Goal: Transaction & Acquisition: Purchase product/service

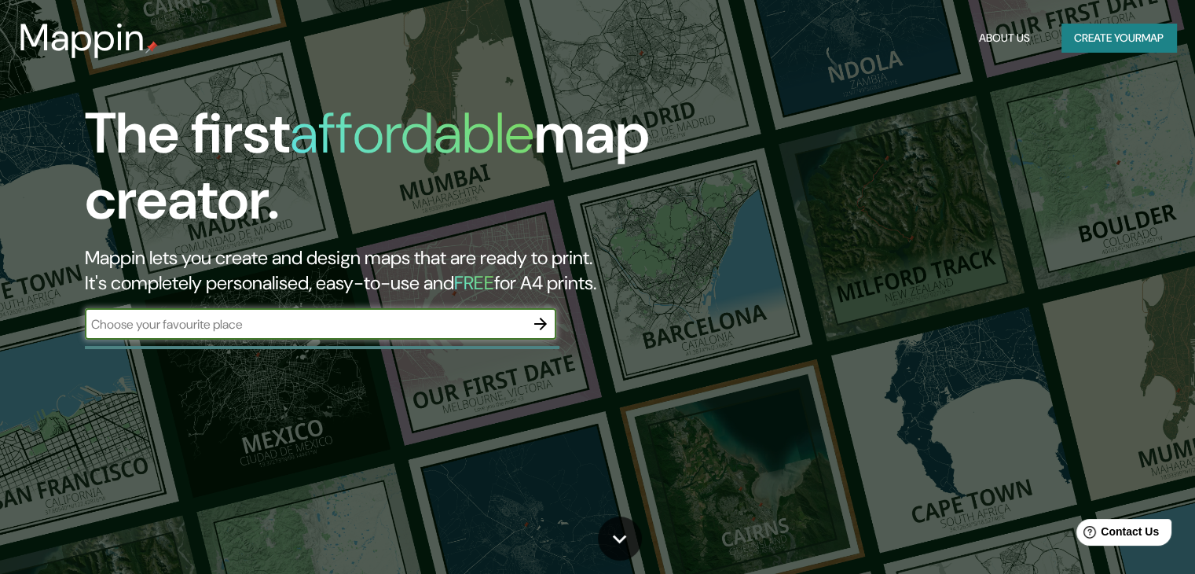
click at [131, 335] on div "​" at bounding box center [321, 323] width 472 height 31
type input "brailisia teimosa"
click at [545, 328] on icon "button" at bounding box center [540, 323] width 19 height 19
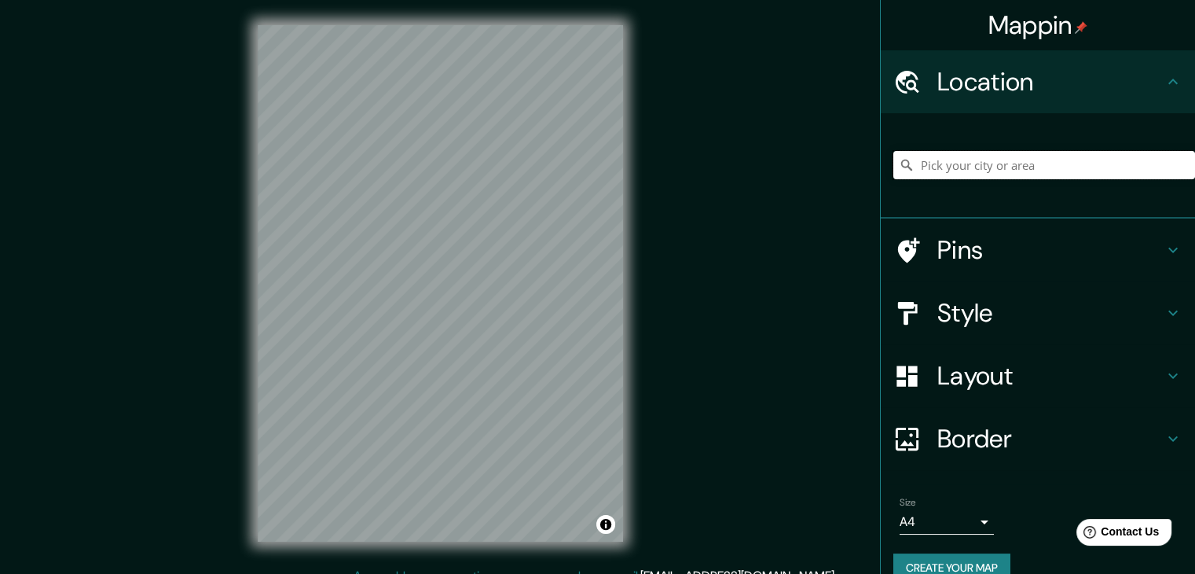
click at [1012, 167] on input "Pick your city or area" at bounding box center [1045, 165] width 302 height 28
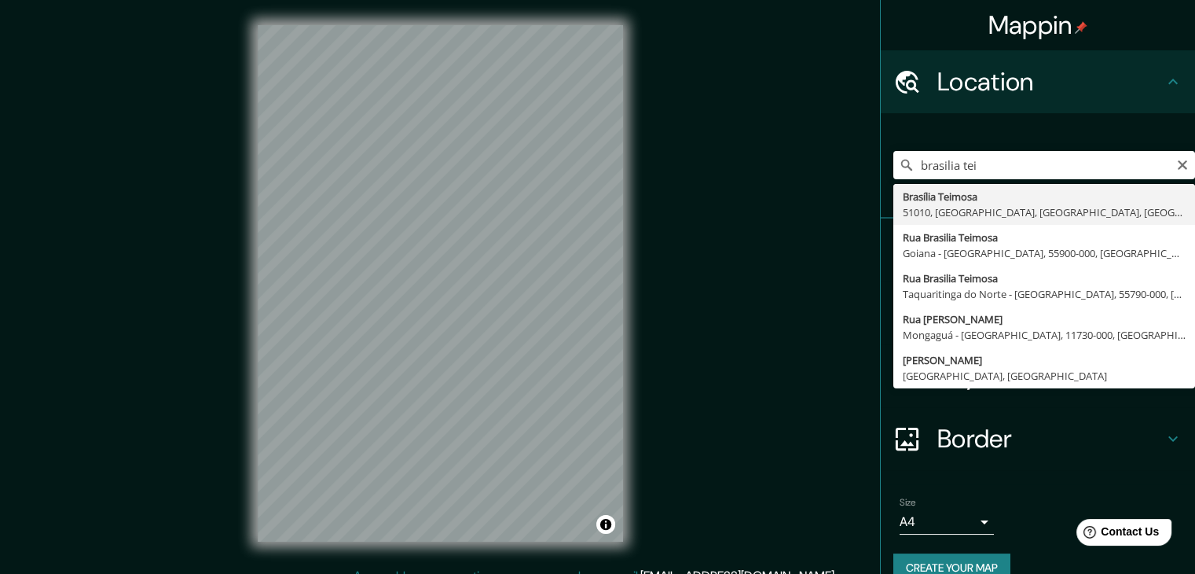
type input "Brasília Teimosa, [GEOGRAPHIC_DATA], [GEOGRAPHIC_DATA], [GEOGRAPHIC_DATA]"
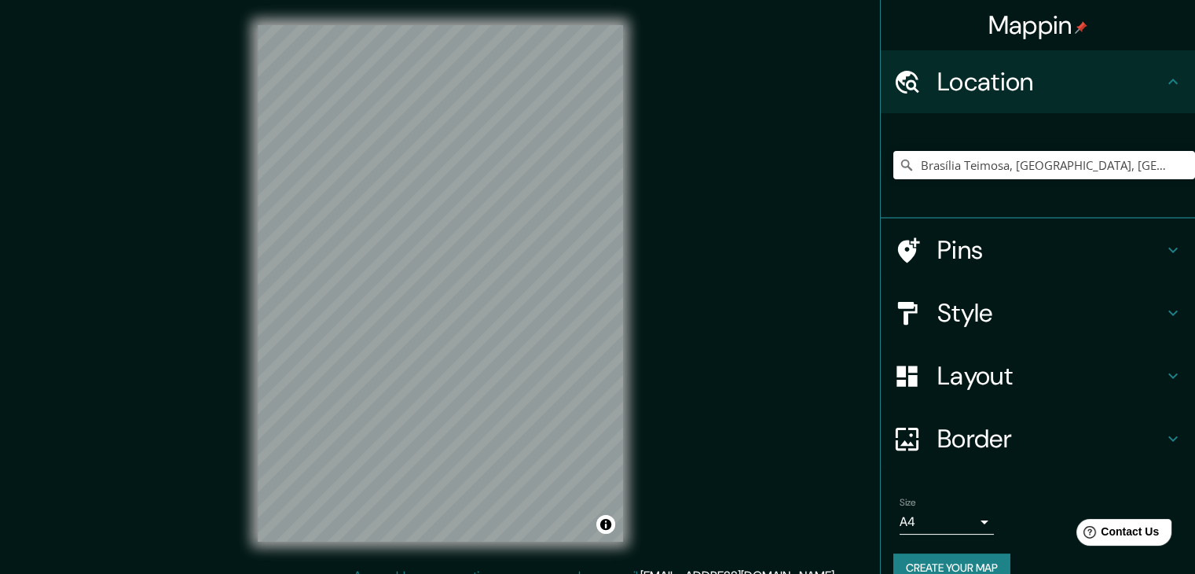
click at [972, 248] on h4 "Pins" at bounding box center [1051, 249] width 226 height 31
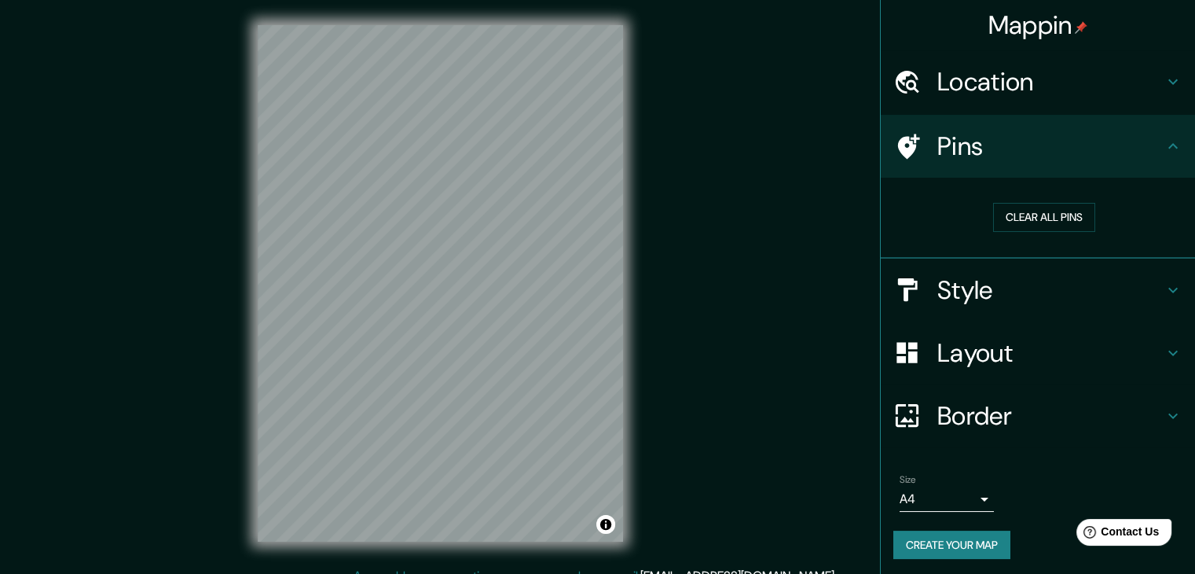
click at [962, 297] on h4 "Style" at bounding box center [1051, 289] width 226 height 31
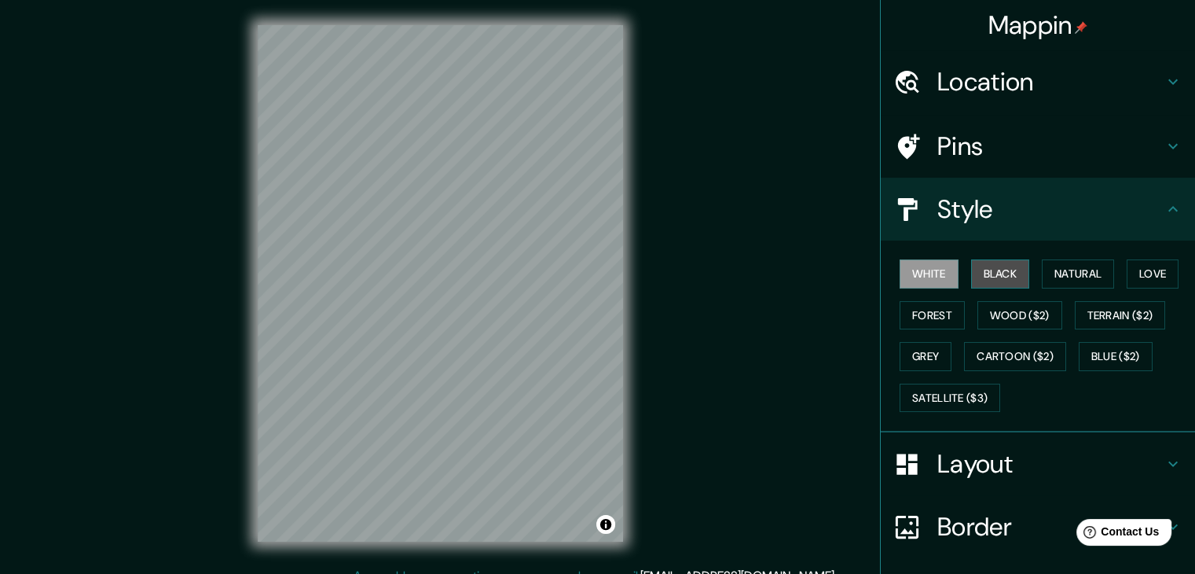
click at [997, 285] on button "Black" at bounding box center [1000, 273] width 59 height 29
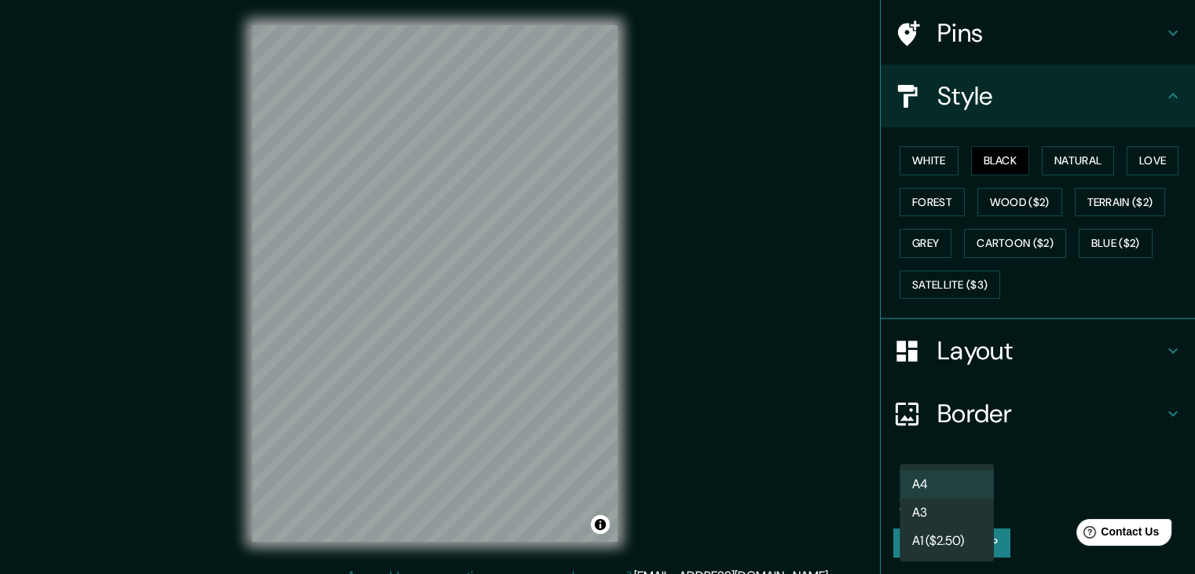
click at [943, 487] on body "Mappin Location [GEOGRAPHIC_DATA] [GEOGRAPHIC_DATA], [GEOGRAPHIC_DATA], [GEOGRA…" at bounding box center [597, 287] width 1195 height 574
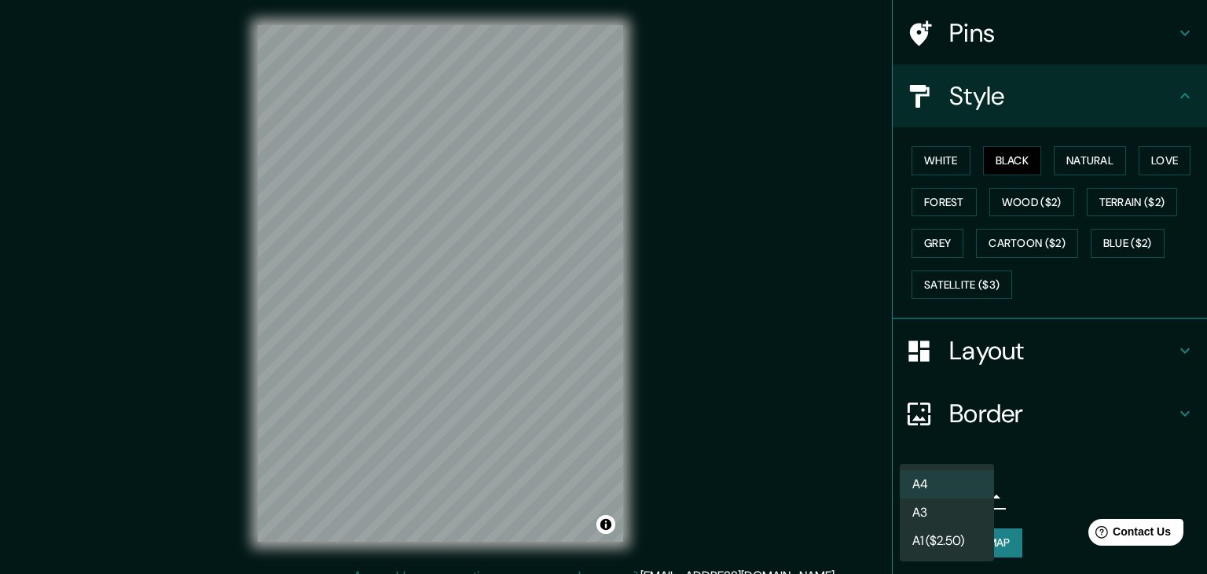
click at [979, 447] on div at bounding box center [603, 287] width 1207 height 574
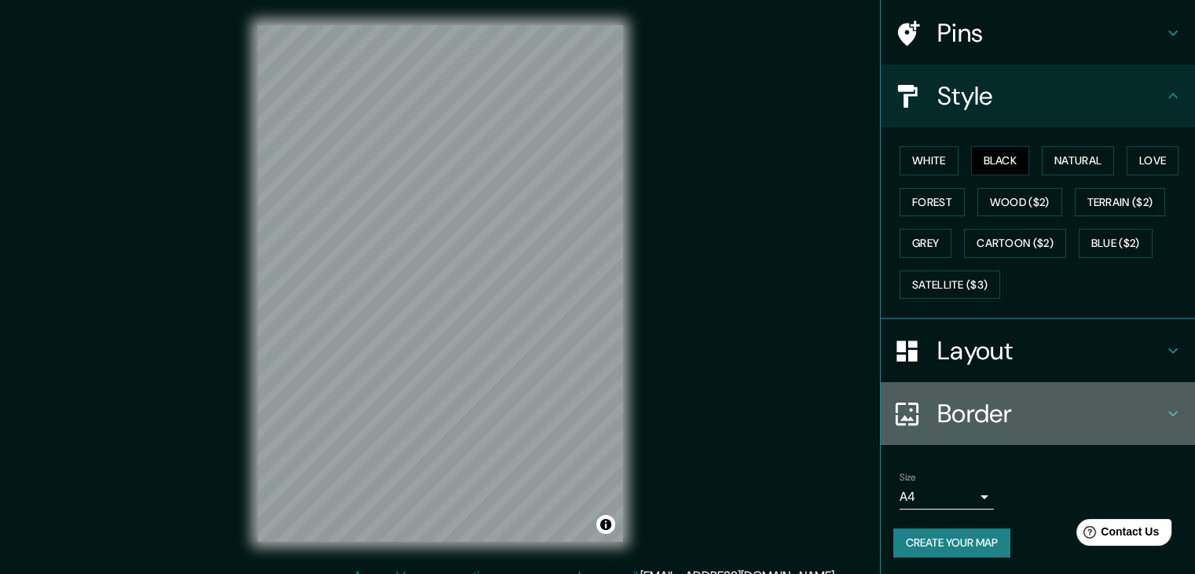
click at [949, 422] on h4 "Border" at bounding box center [1051, 413] width 226 height 31
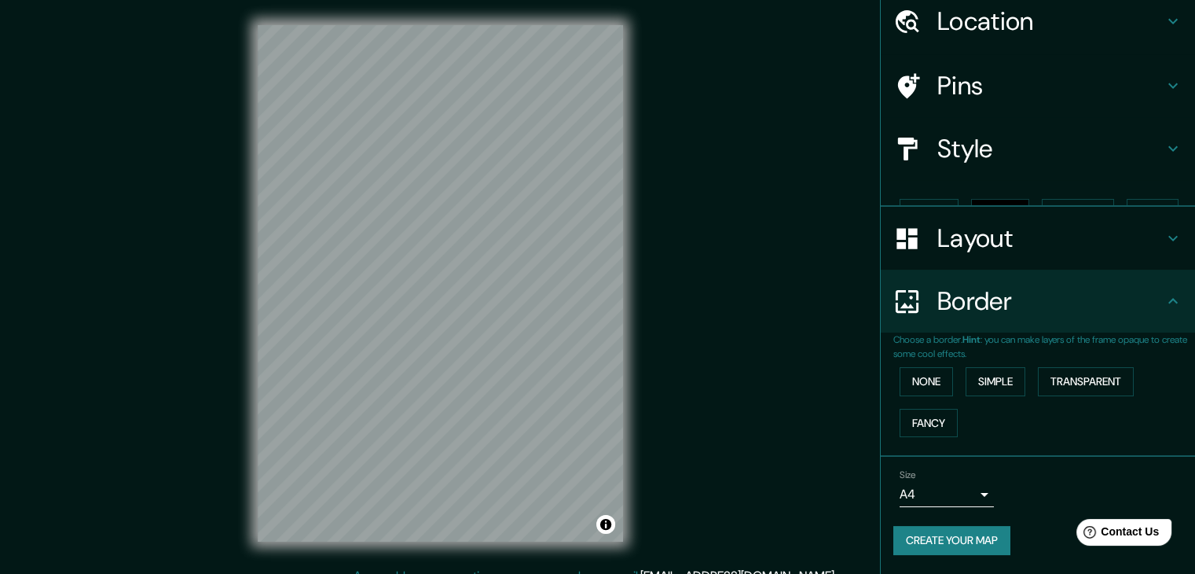
scroll to position [33, 0]
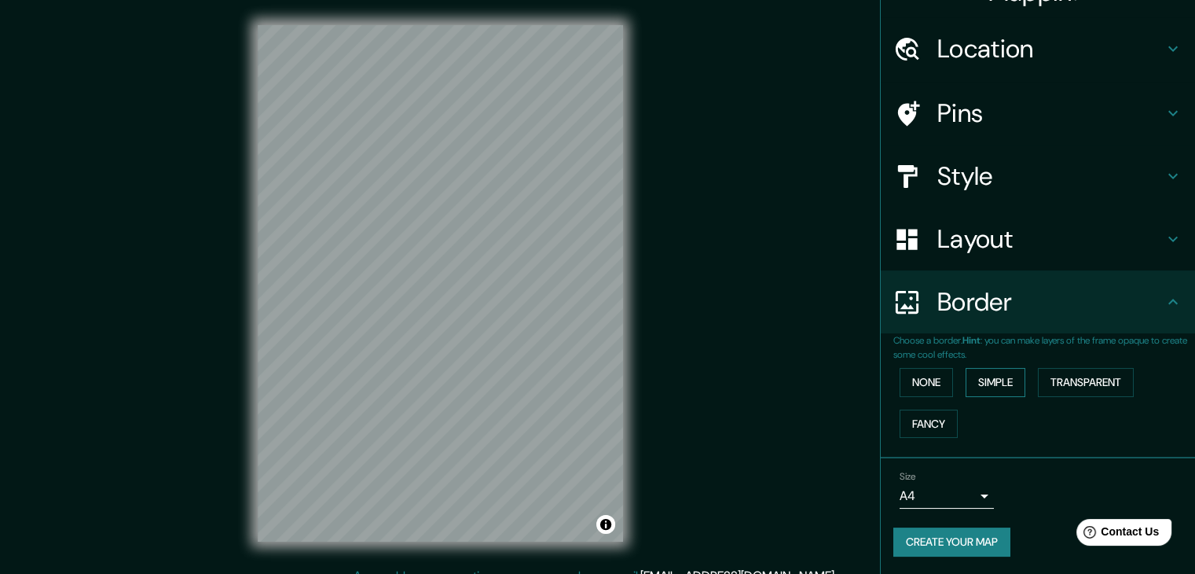
click at [973, 388] on button "Simple" at bounding box center [996, 382] width 60 height 29
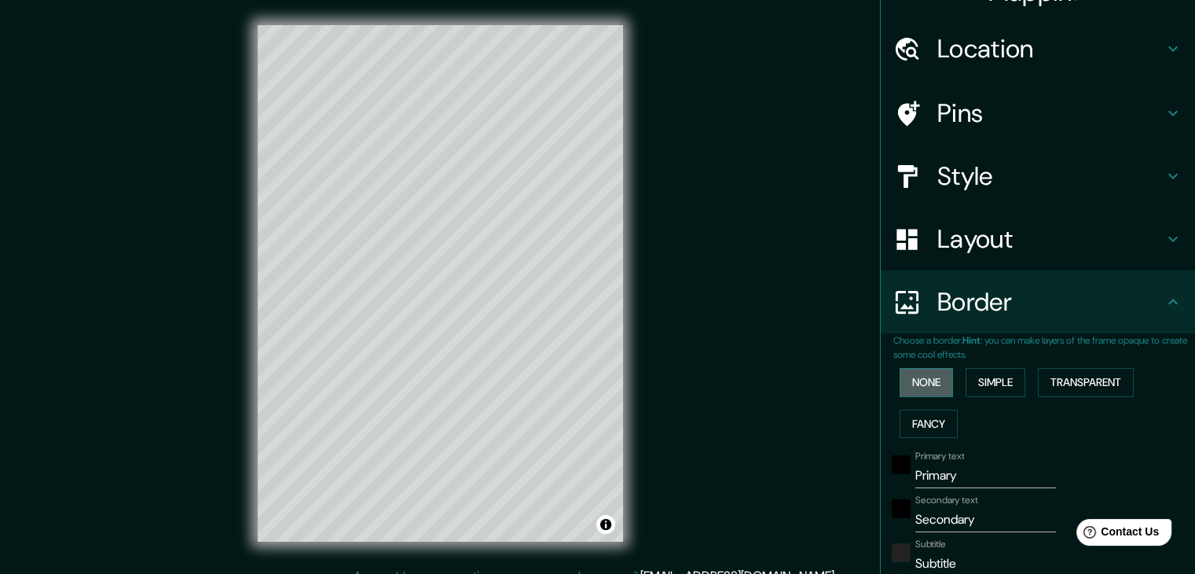
click at [934, 388] on button "None" at bounding box center [926, 382] width 53 height 29
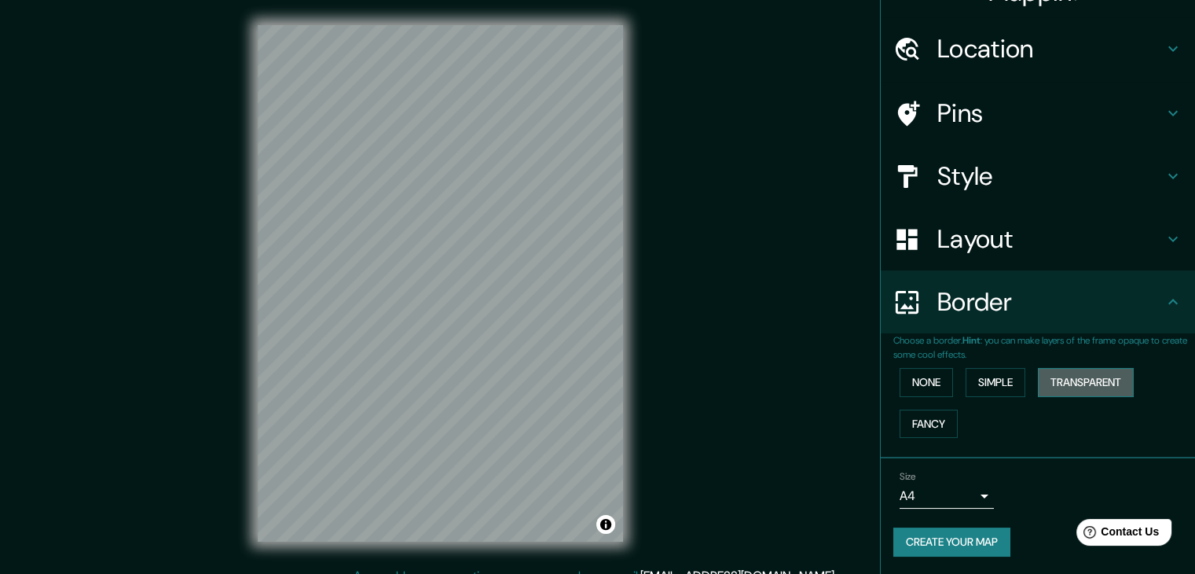
click at [1045, 382] on button "Transparent" at bounding box center [1086, 382] width 96 height 29
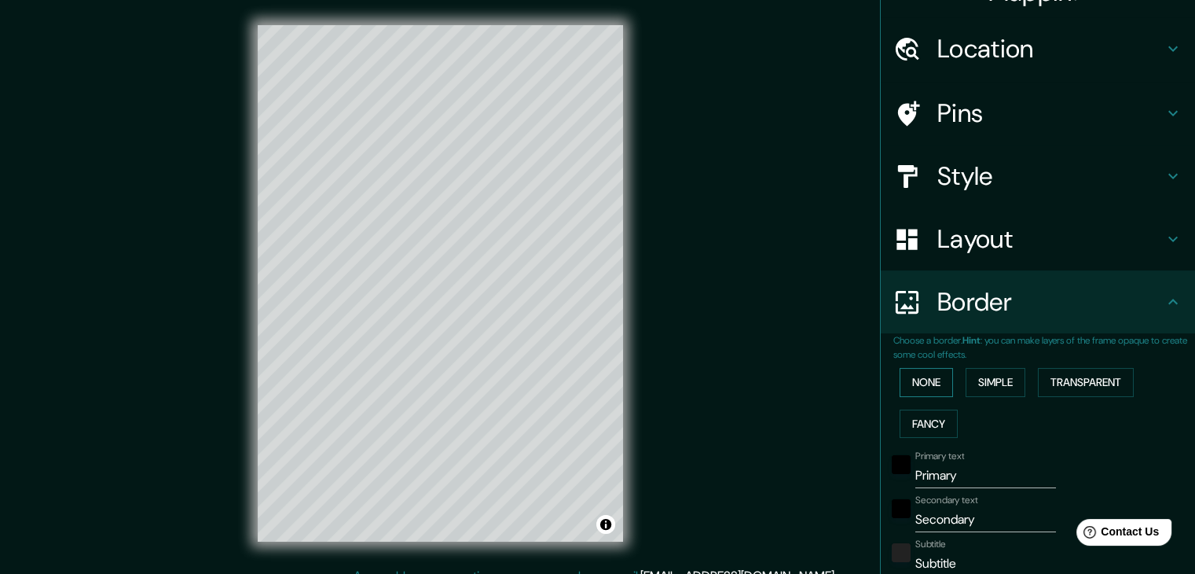
click at [912, 383] on button "None" at bounding box center [926, 382] width 53 height 29
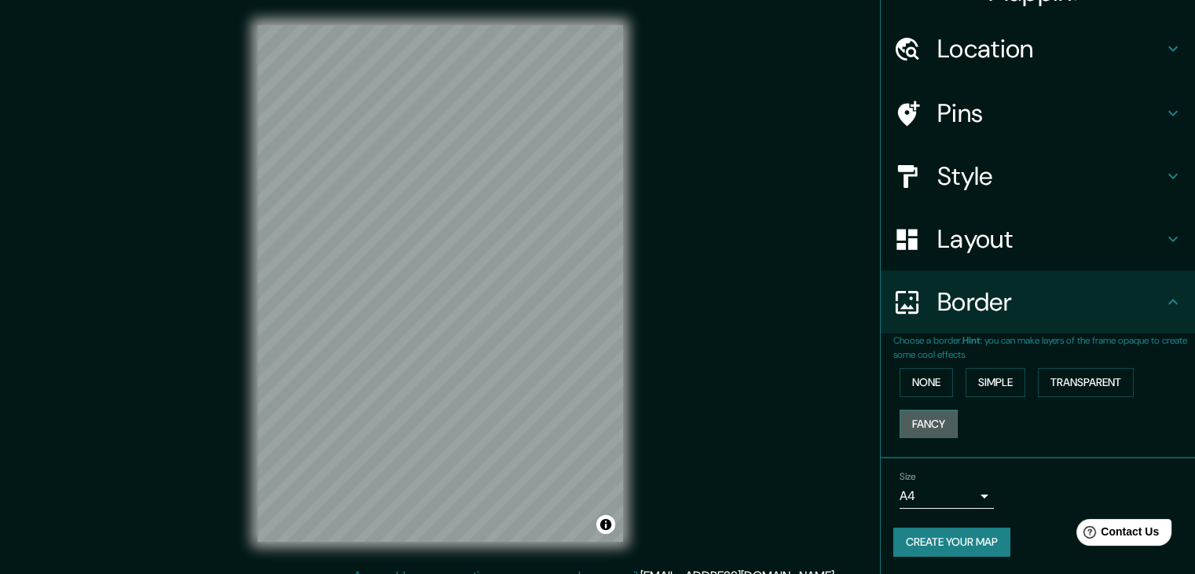
click at [912, 420] on button "Fancy" at bounding box center [929, 423] width 58 height 29
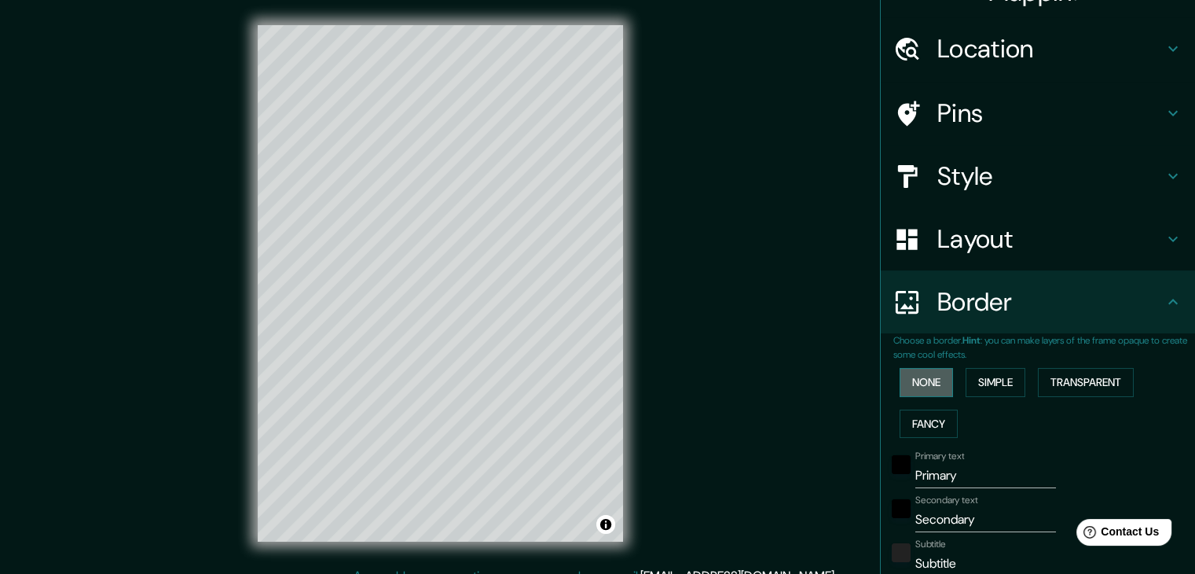
click at [912, 389] on button "None" at bounding box center [926, 382] width 53 height 29
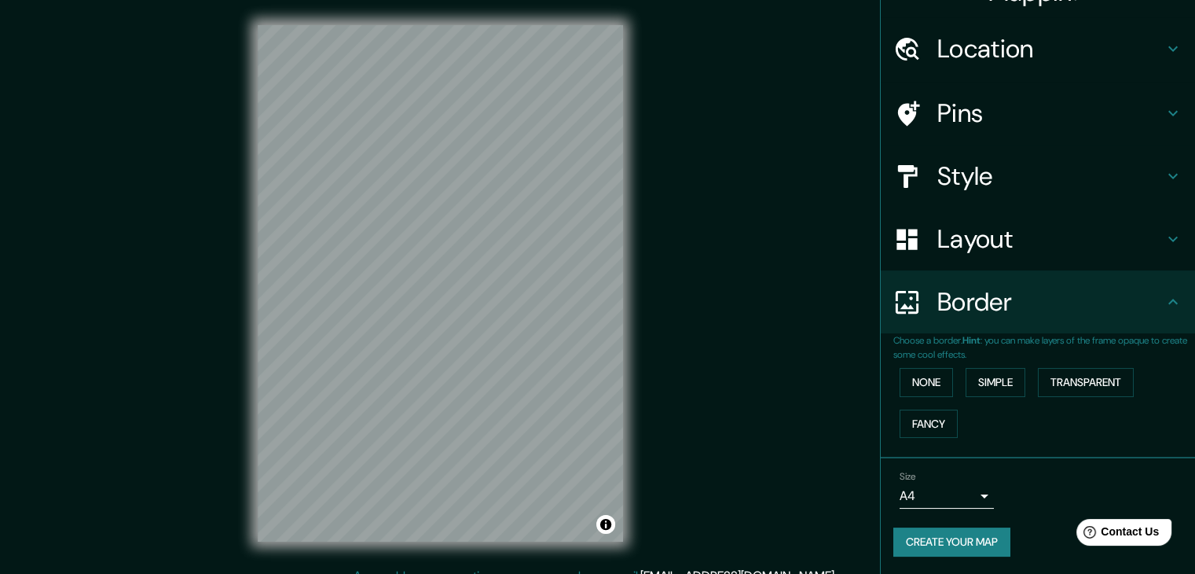
scroll to position [18, 0]
